Goal: Book appointment/travel/reservation

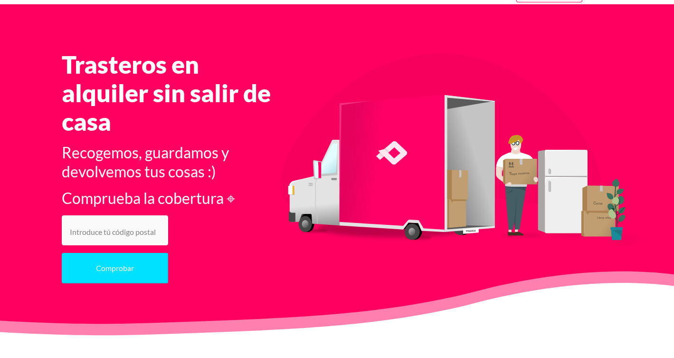
click at [126, 231] on input "number" at bounding box center [115, 230] width 106 height 30
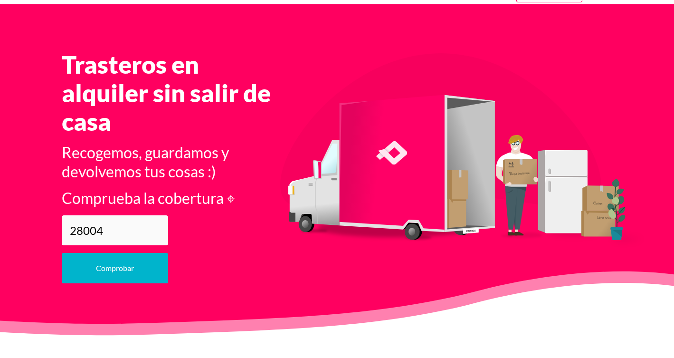
type input "28004"
click at [99, 272] on button "Comprobar" at bounding box center [115, 268] width 106 height 30
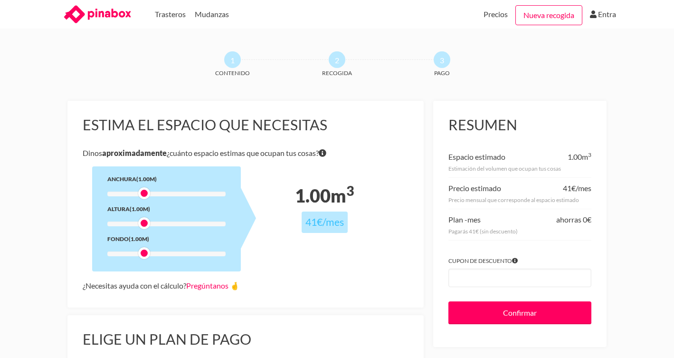
drag, startPoint x: 144, startPoint y: 189, endPoint x: 151, endPoint y: 188, distance: 6.7
click at [151, 188] on div "Anchura (1.00m) Altura (1.00m) Fondo (1.00m)" at bounding box center [166, 218] width 149 height 105
drag, startPoint x: 153, startPoint y: 190, endPoint x: 182, endPoint y: 192, distance: 28.6
click at [182, 192] on div at bounding box center [166, 194] width 118 height 5
drag, startPoint x: 144, startPoint y: 220, endPoint x: 186, endPoint y: 224, distance: 42.4
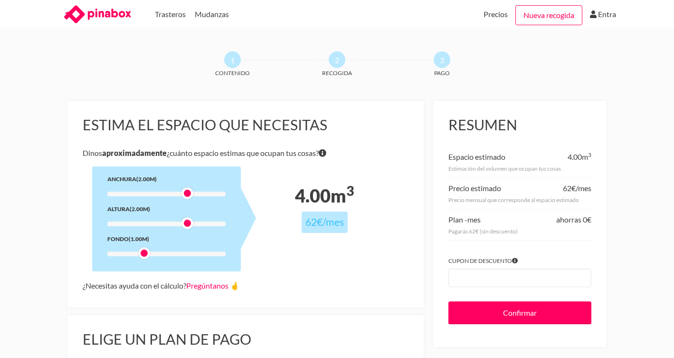
click at [186, 224] on div at bounding box center [188, 223] width 12 height 12
drag, startPoint x: 144, startPoint y: 250, endPoint x: 176, endPoint y: 249, distance: 31.9
click at [176, 249] on div at bounding box center [177, 253] width 12 height 12
drag, startPoint x: 189, startPoint y: 223, endPoint x: 172, endPoint y: 221, distance: 17.2
click at [172, 221] on div at bounding box center [166, 223] width 118 height 5
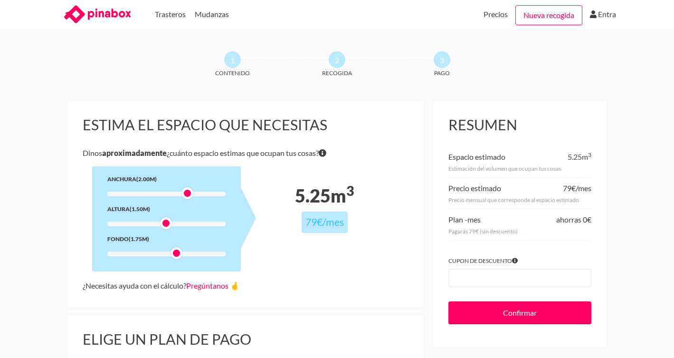
click at [170, 223] on div at bounding box center [166, 223] width 12 height 12
drag, startPoint x: 187, startPoint y: 192, endPoint x: 221, endPoint y: 192, distance: 34.7
click at [222, 192] on div at bounding box center [220, 193] width 12 height 12
click at [168, 223] on div at bounding box center [166, 223] width 12 height 12
click at [177, 255] on div at bounding box center [177, 253] width 12 height 12
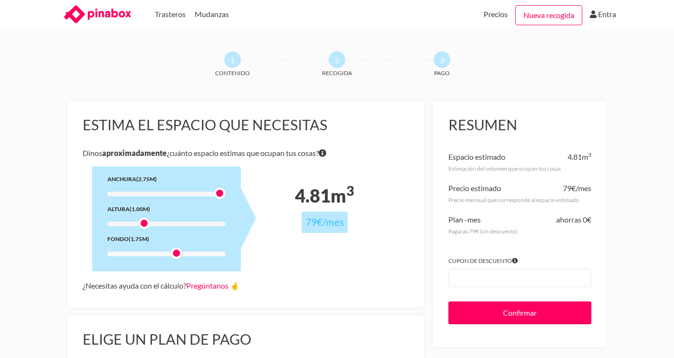
drag, startPoint x: 168, startPoint y: 222, endPoint x: 150, endPoint y: 221, distance: 17.6
click at [150, 221] on div at bounding box center [144, 223] width 12 height 12
drag, startPoint x: 178, startPoint y: 254, endPoint x: 193, endPoint y: 256, distance: 15.3
click at [193, 256] on div at bounding box center [188, 253] width 12 height 12
drag, startPoint x: 188, startPoint y: 252, endPoint x: 181, endPoint y: 252, distance: 7.6
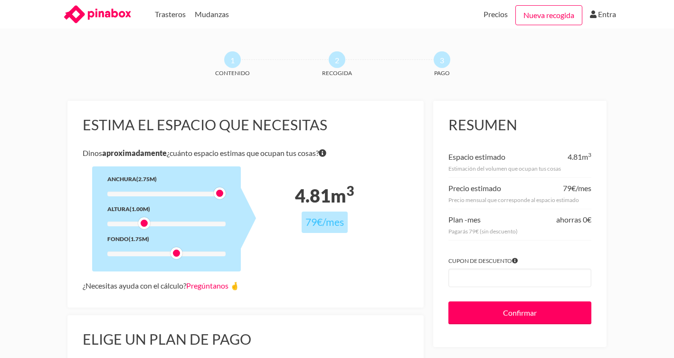
click at [181, 252] on div at bounding box center [177, 253] width 12 height 12
drag, startPoint x: 176, startPoint y: 254, endPoint x: 184, endPoint y: 254, distance: 7.6
click at [184, 254] on div at bounding box center [188, 253] width 12 height 12
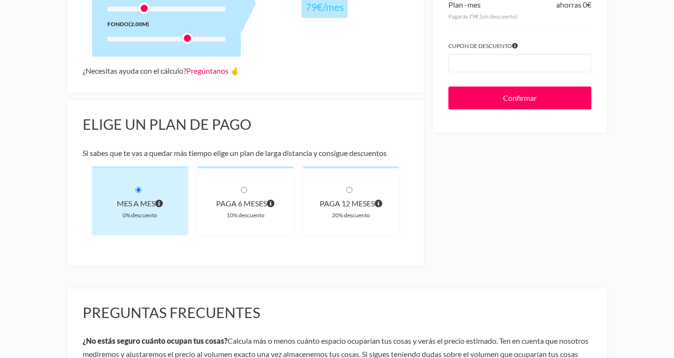
scroll to position [216, 0]
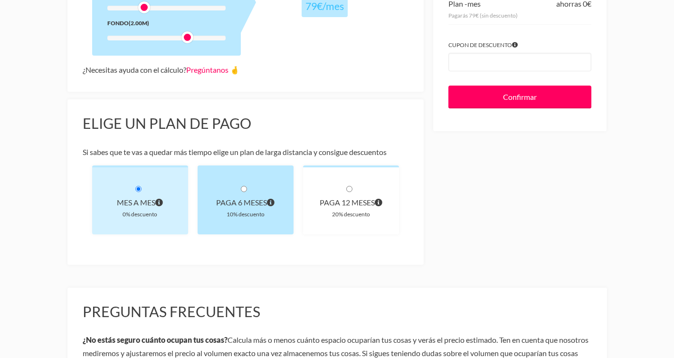
click at [279, 211] on div "paga 6 meses 10% descuento" at bounding box center [246, 199] width 96 height 69
radio input "true"
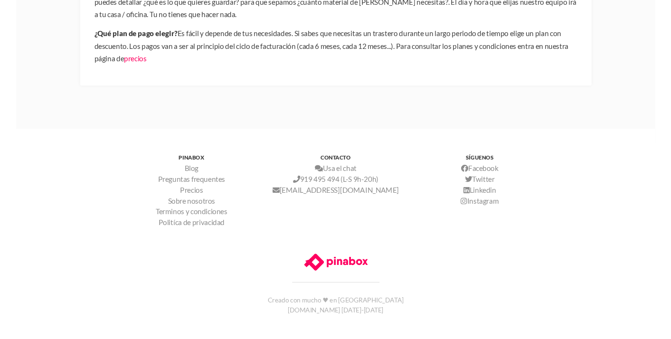
scroll to position [613, 0]
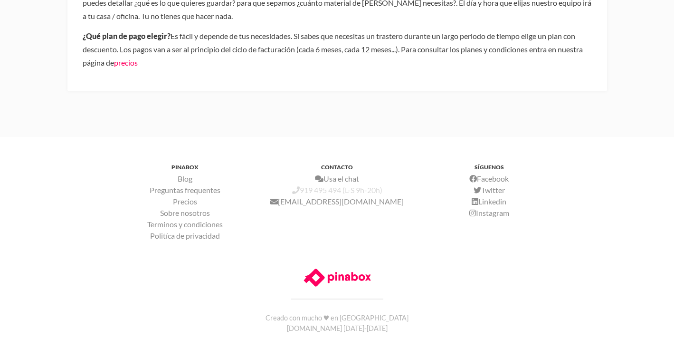
click at [321, 189] on link "919 495 494 (L-S 9h-20h)" at bounding box center [337, 189] width 90 height 9
